Goal: Navigation & Orientation: Find specific page/section

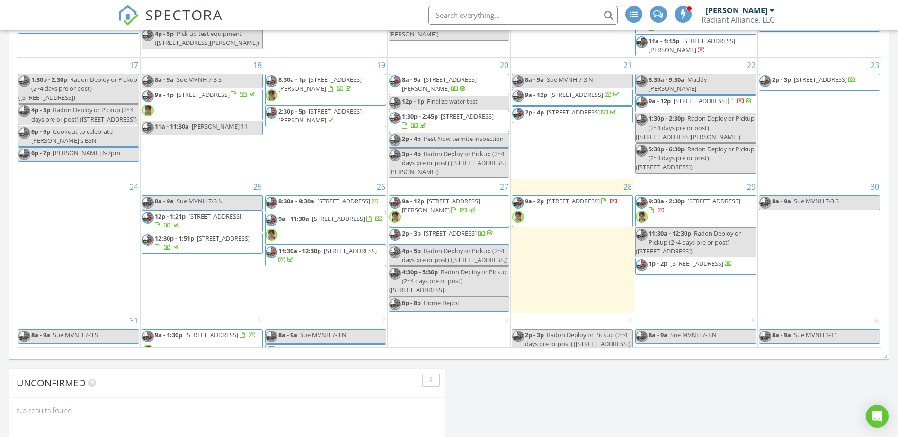
scroll to position [804, 0]
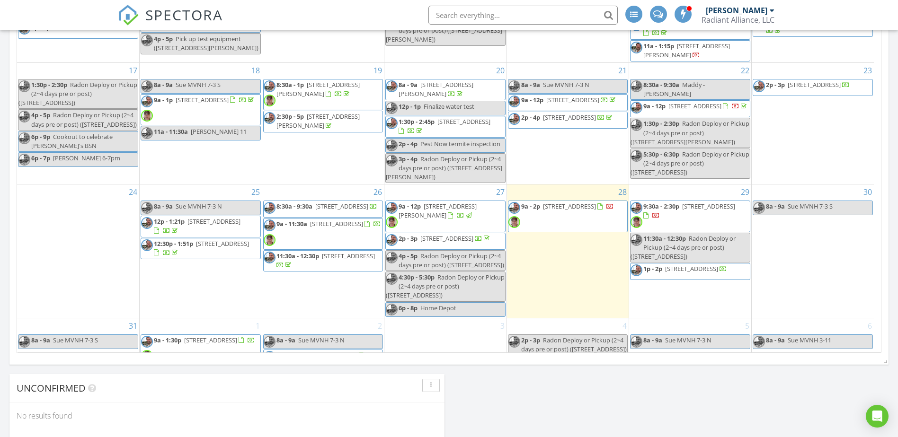
click at [549, 208] on span "[STREET_ADDRESS]" at bounding box center [569, 206] width 53 height 9
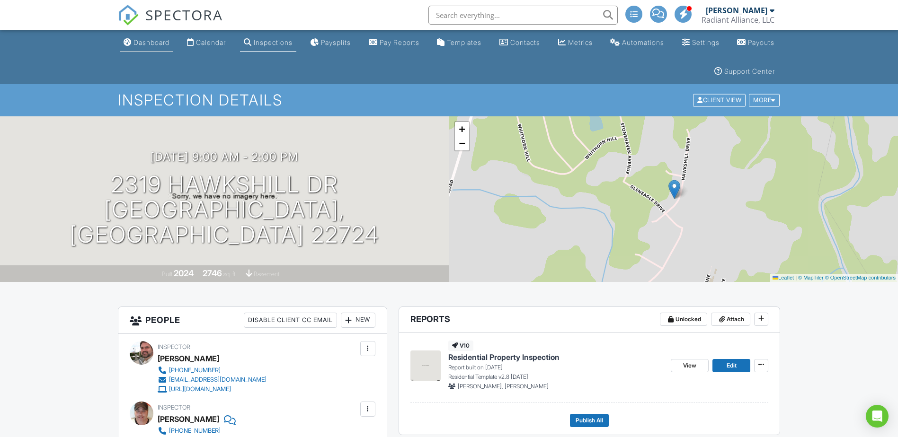
click at [146, 43] on div "Dashboard" at bounding box center [151, 42] width 36 height 8
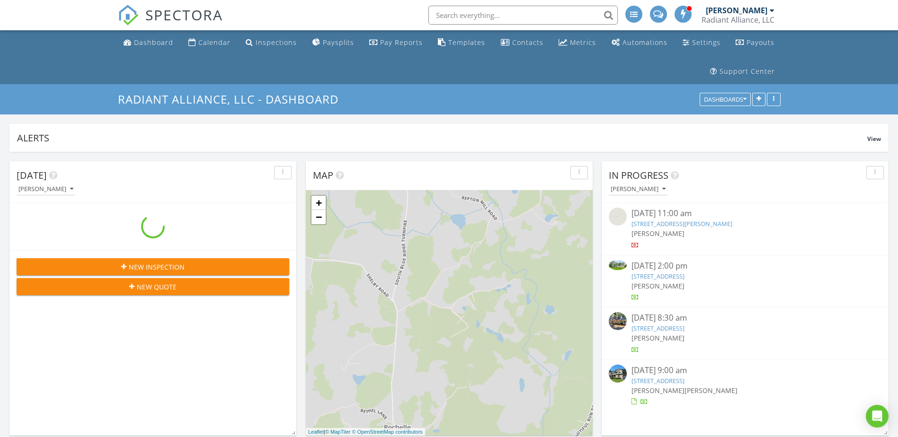
scroll to position [1349, 912]
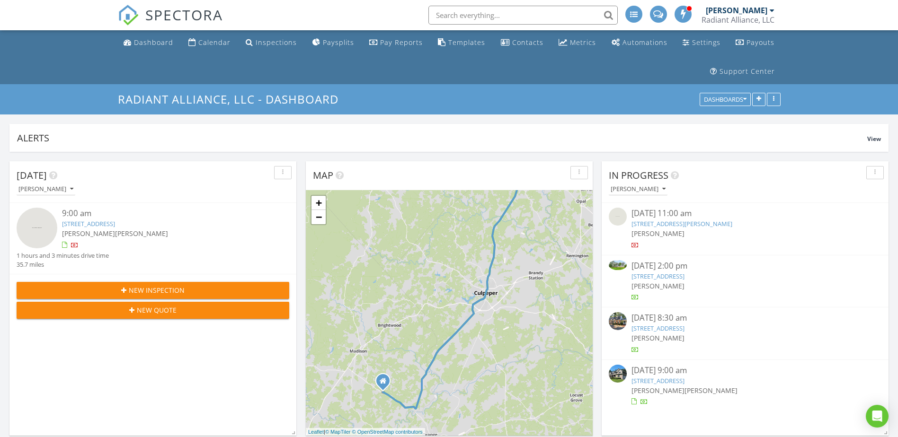
drag, startPoint x: 467, startPoint y: 376, endPoint x: 473, endPoint y: 343, distance: 33.7
click at [473, 343] on div "1 1 + − James Madison Highway, Rixeyville Road 57.5 km, 1 h 3 min Head south on…" at bounding box center [449, 313] width 287 height 246
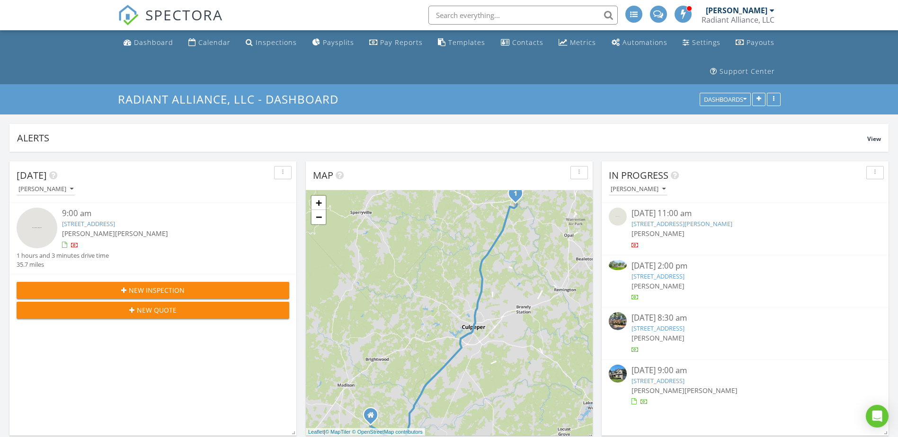
drag, startPoint x: 429, startPoint y: 254, endPoint x: 416, endPoint y: 290, distance: 38.2
click at [416, 290] on div "1 1 + − James Madison Highway, Rixeyville Road 57.5 km, 1 h 3 min Head south on…" at bounding box center [449, 313] width 287 height 246
